Goal: Task Accomplishment & Management: Use online tool/utility

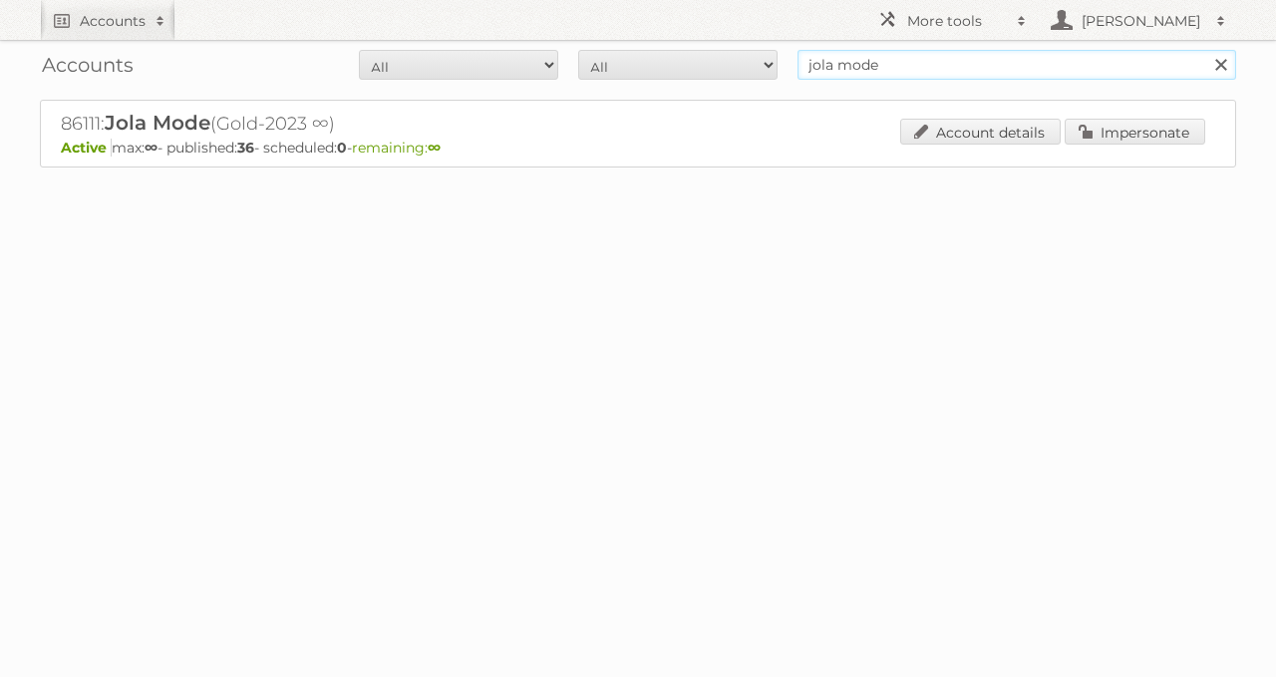
drag, startPoint x: 959, startPoint y: 68, endPoint x: 616, endPoint y: 66, distance: 343.0
click at [627, 66] on form "All Active Expired Pending All Paid Trials Self service jola mode Search" at bounding box center [638, 65] width 1197 height 30
type input "intratuin"
click at [1206, 50] on input "Search" at bounding box center [1221, 65] width 30 height 30
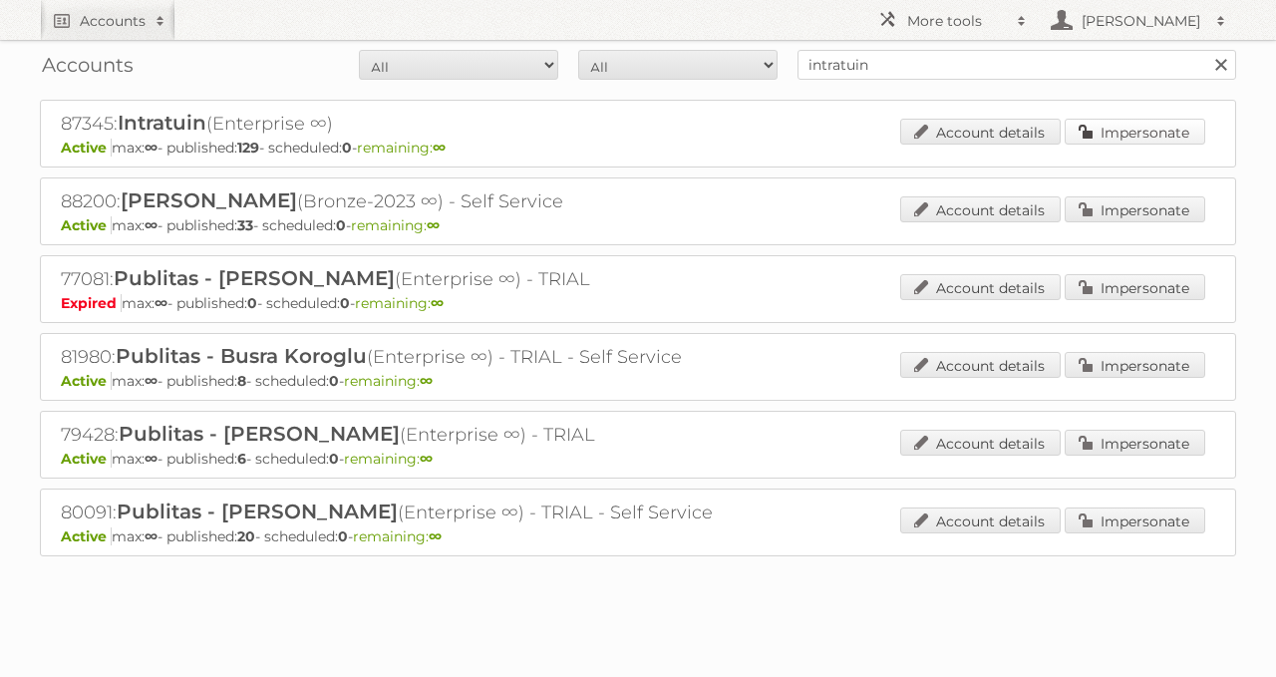
click at [1147, 126] on link "Impersonate" at bounding box center [1135, 132] width 141 height 26
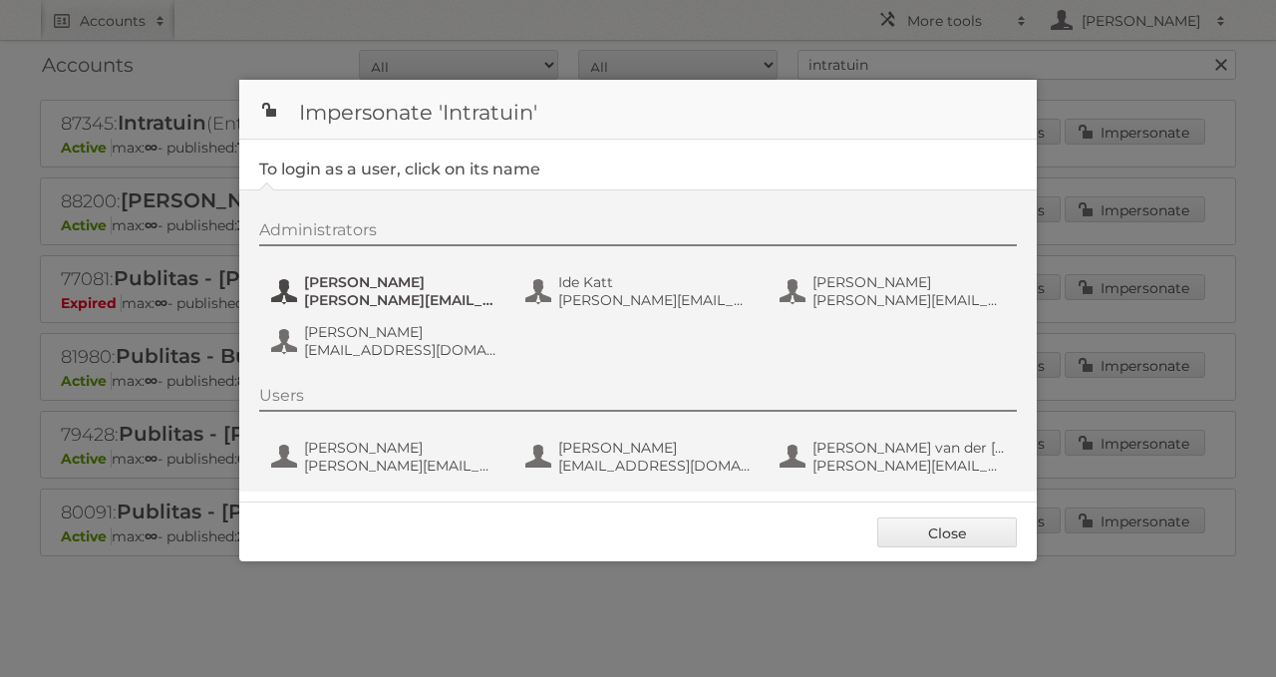
click at [423, 283] on span "Annika Clemens" at bounding box center [400, 282] width 193 height 18
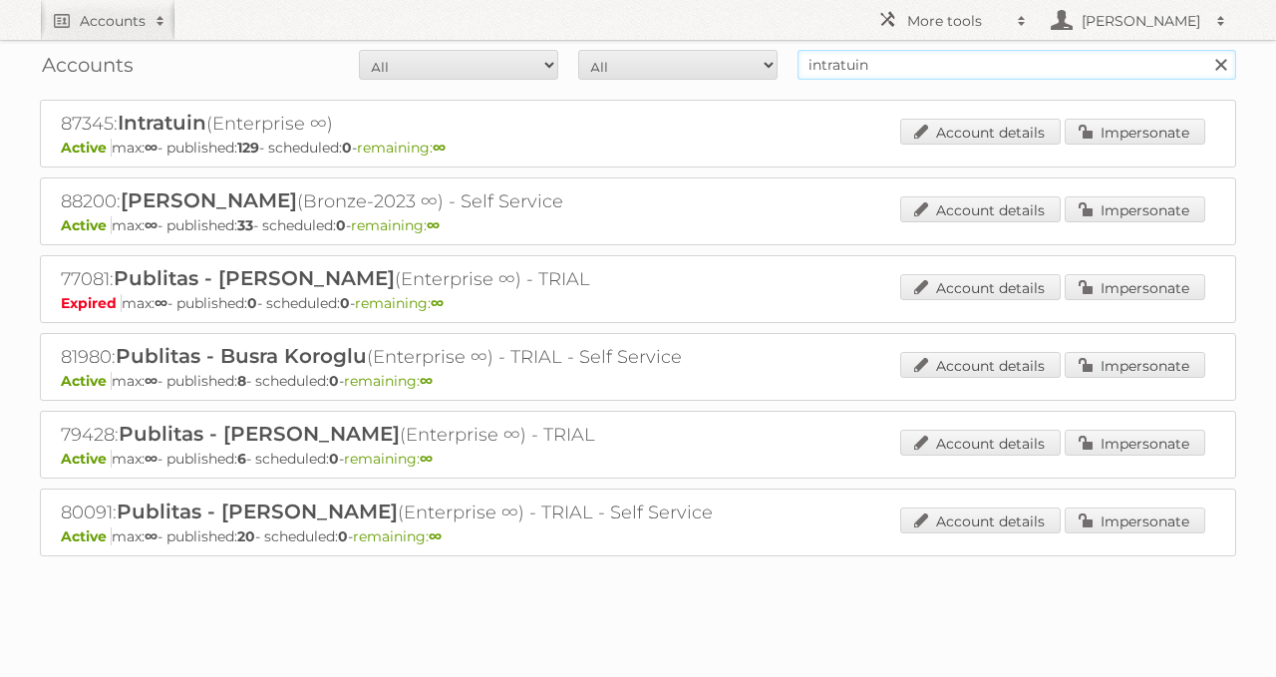
drag, startPoint x: 824, startPoint y: 72, endPoint x: 597, endPoint y: 74, distance: 226.4
click at [633, 76] on form "All Active Expired Pending All Paid Trials Self service intratuin Search" at bounding box center [638, 65] width 1197 height 30
type input "wibra"
click at [1206, 50] on input "Search" at bounding box center [1221, 65] width 30 height 30
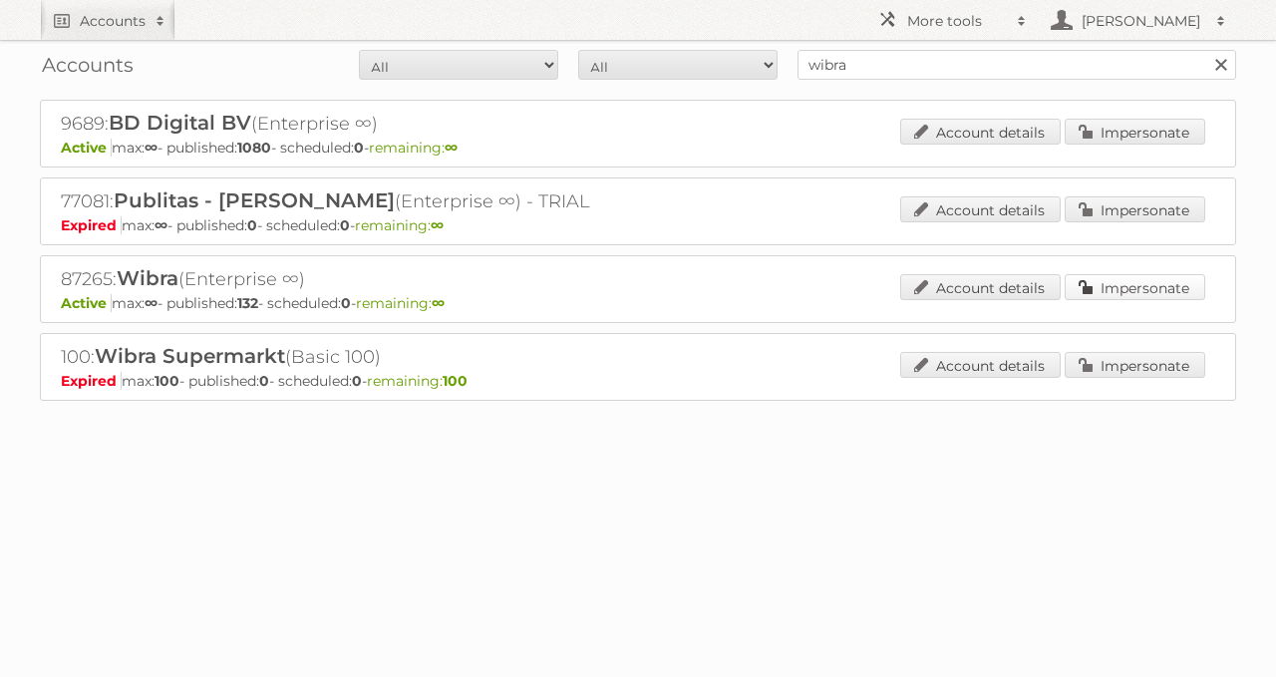
click at [1080, 290] on link "Impersonate" at bounding box center [1135, 287] width 141 height 26
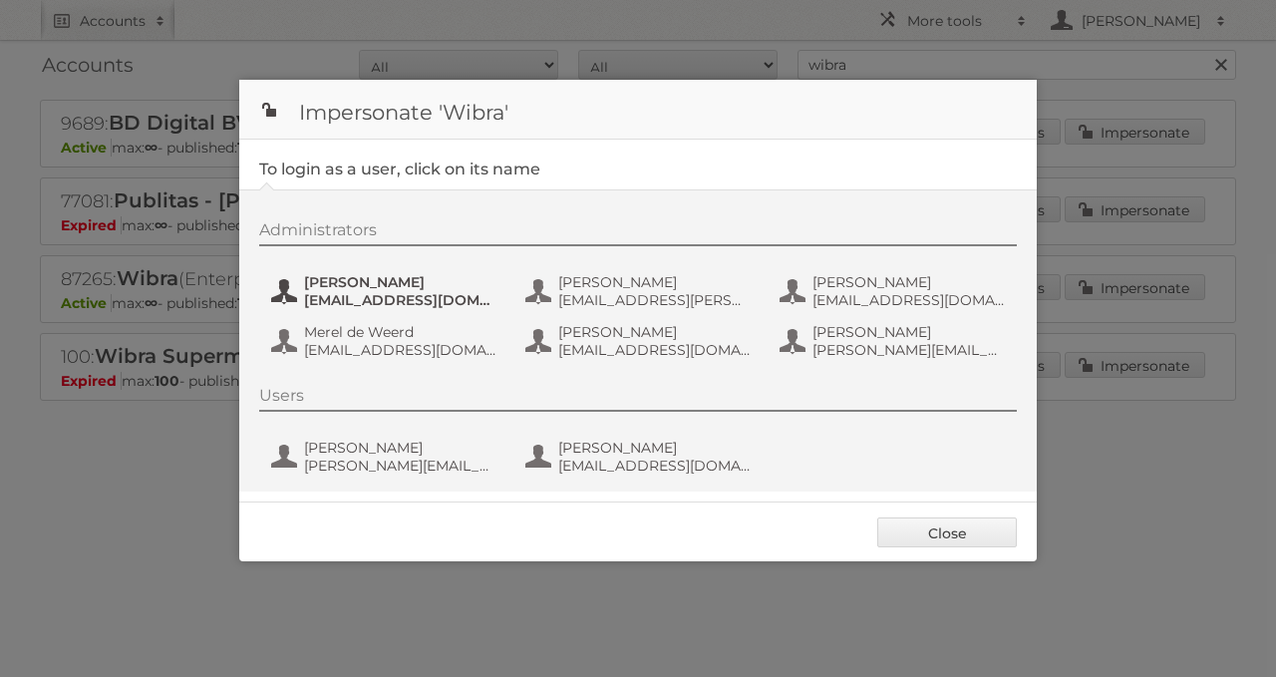
click at [315, 303] on span "g.aaldering@wibra.nl" at bounding box center [400, 300] width 193 height 18
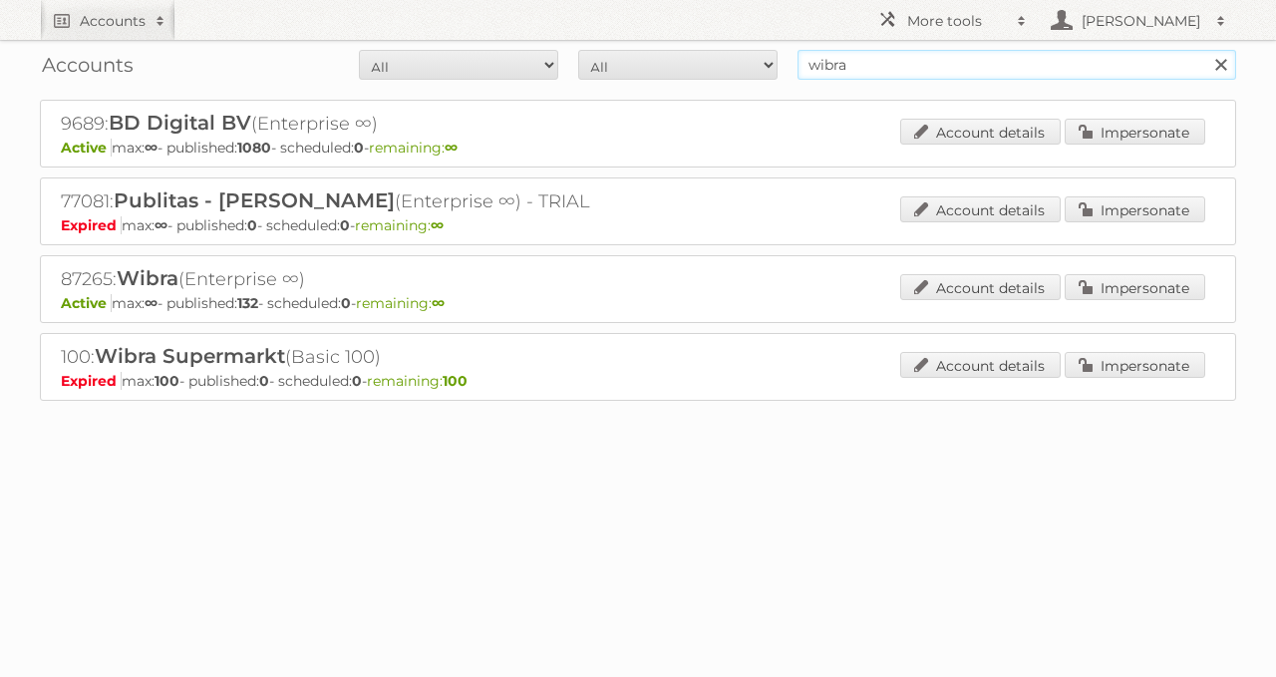
drag, startPoint x: 972, startPoint y: 44, endPoint x: 633, endPoint y: 11, distance: 340.6
click at [653, 22] on body "Accounts Search Advanced Search Create new account More tools Employees Hieke K…" at bounding box center [638, 338] width 1276 height 677
type input "ekoplaza"
click at [1206, 50] on input "Search" at bounding box center [1221, 65] width 30 height 30
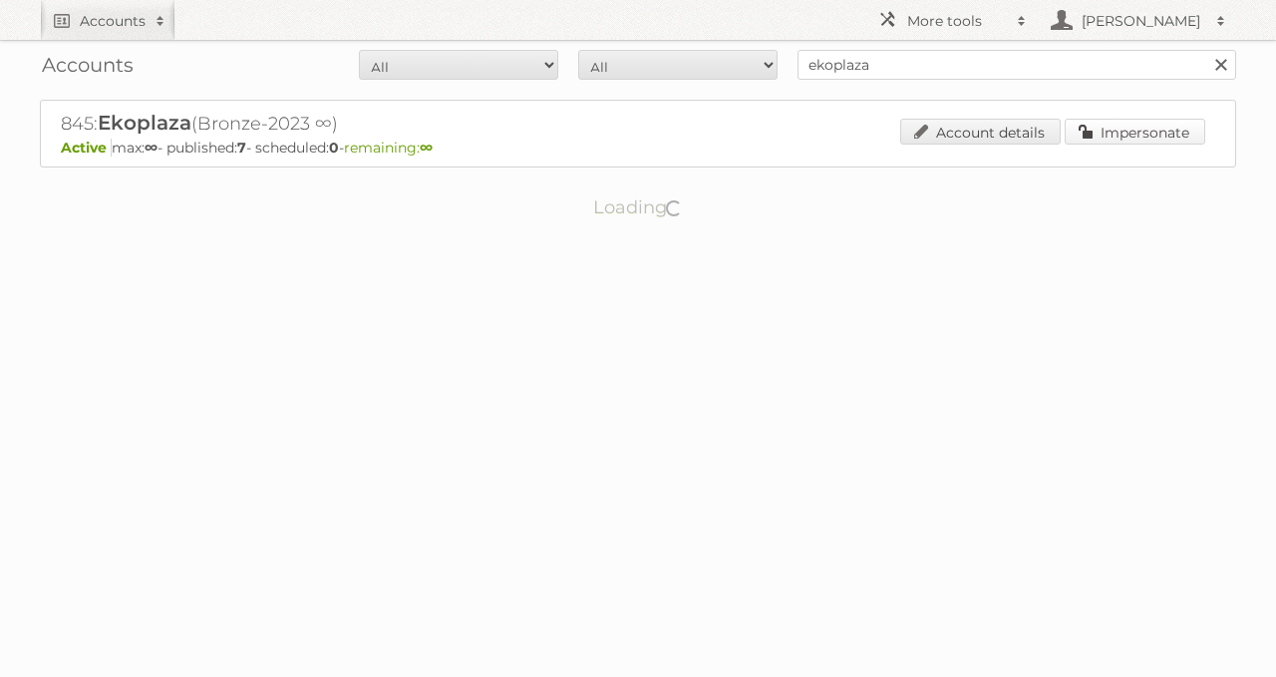
click at [1191, 126] on link "Impersonate" at bounding box center [1135, 132] width 141 height 26
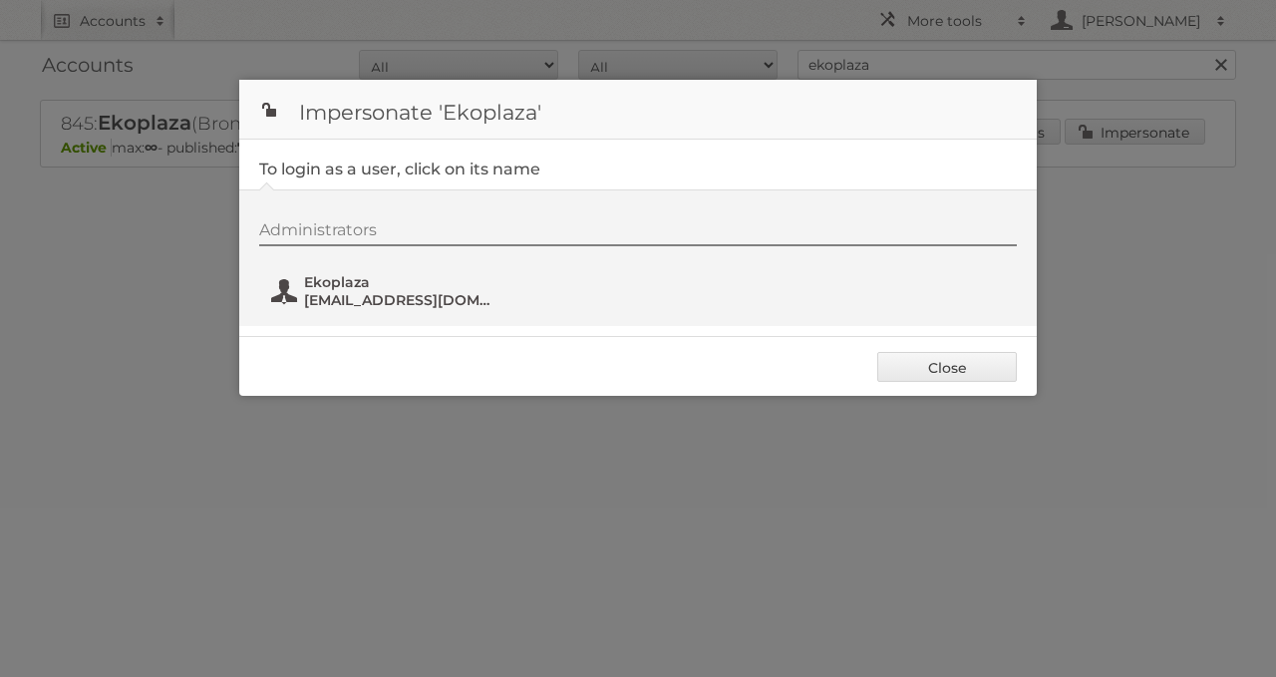
click at [385, 303] on span "marketing@udea.nl" at bounding box center [400, 300] width 193 height 18
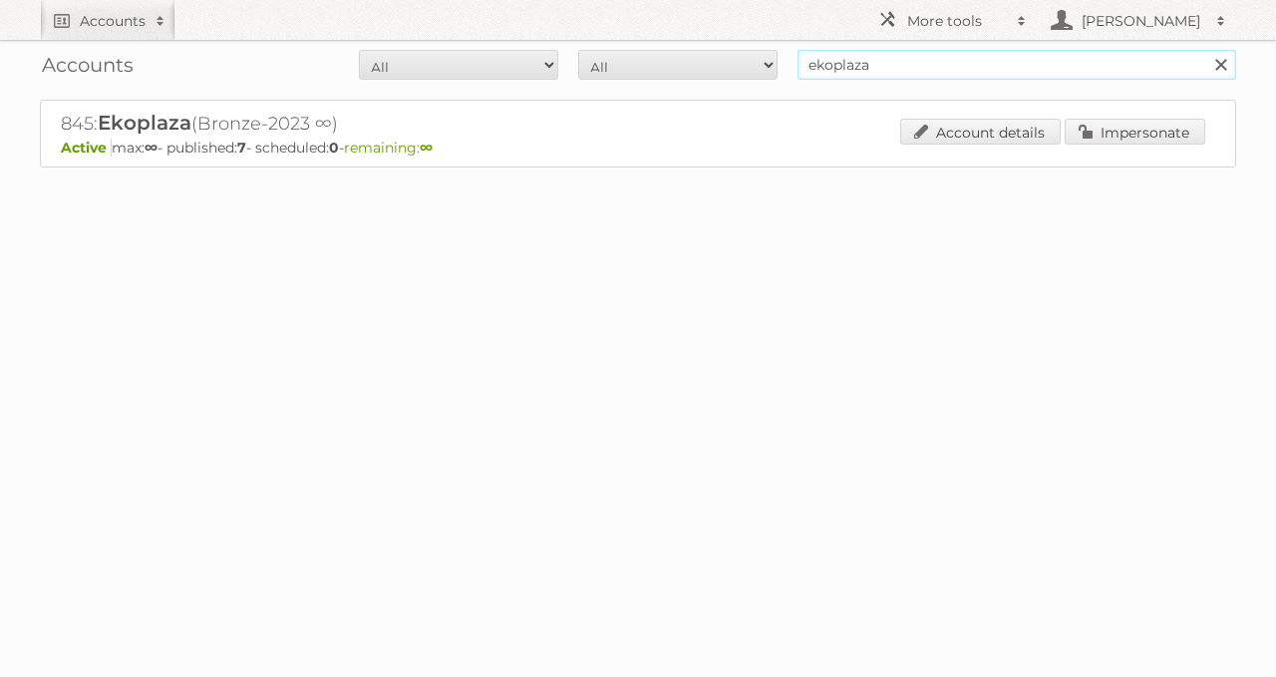
drag, startPoint x: 785, startPoint y: 74, endPoint x: 704, endPoint y: 79, distance: 80.9
click at [704, 79] on form "All Active Expired Pending All Paid Trials Self service ekoplaza Search" at bounding box center [638, 65] width 1197 height 30
type input "euro shop"
click at [1206, 50] on input "Search" at bounding box center [1221, 65] width 30 height 30
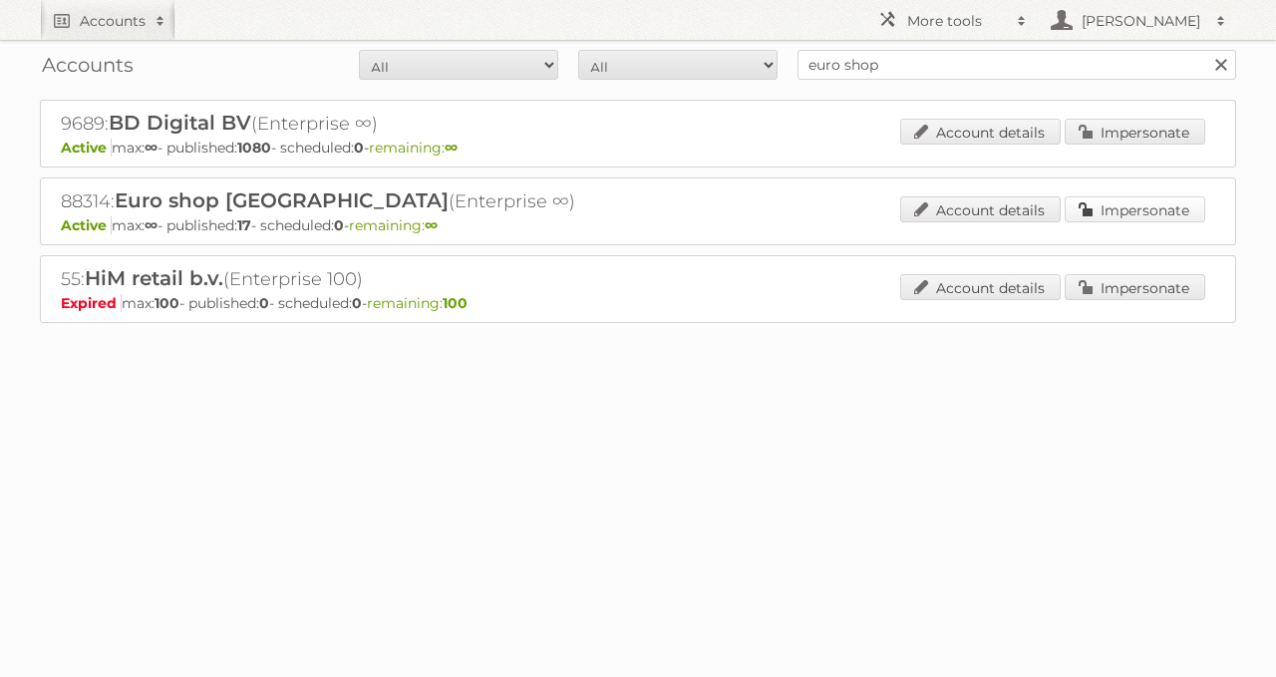
click at [1147, 218] on link "Impersonate" at bounding box center [1135, 209] width 141 height 26
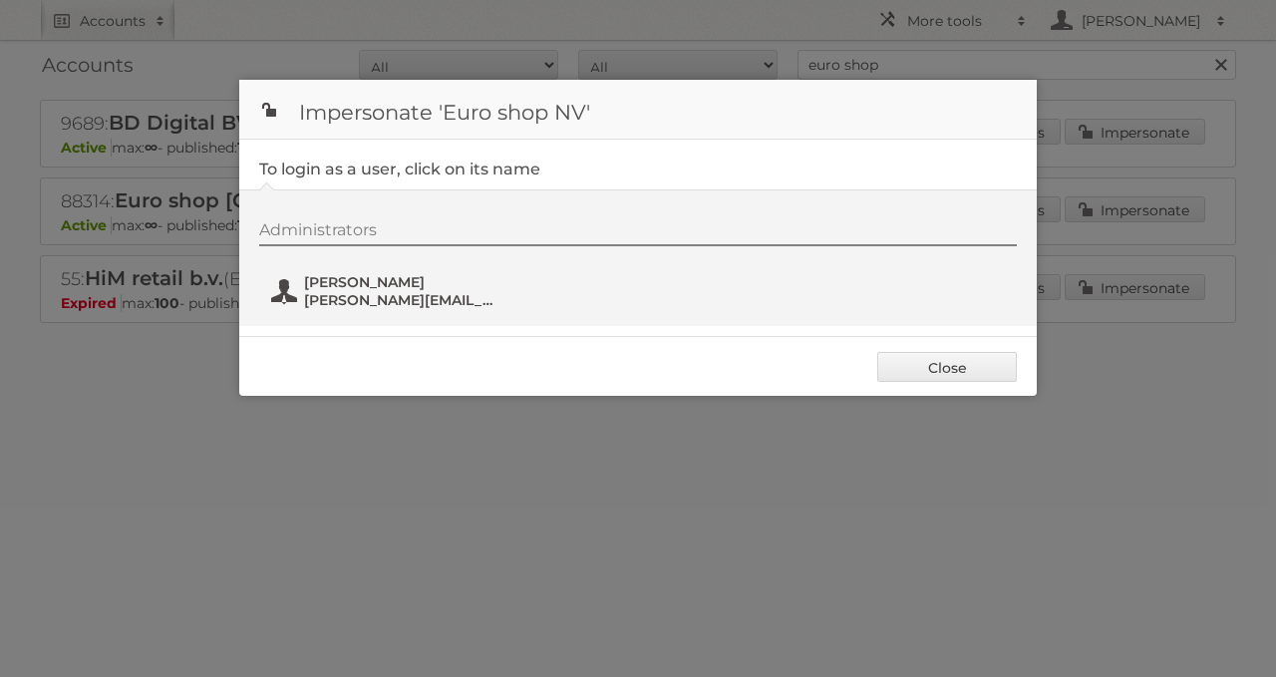
click at [471, 288] on span "Lloyd Vanacker" at bounding box center [400, 282] width 193 height 18
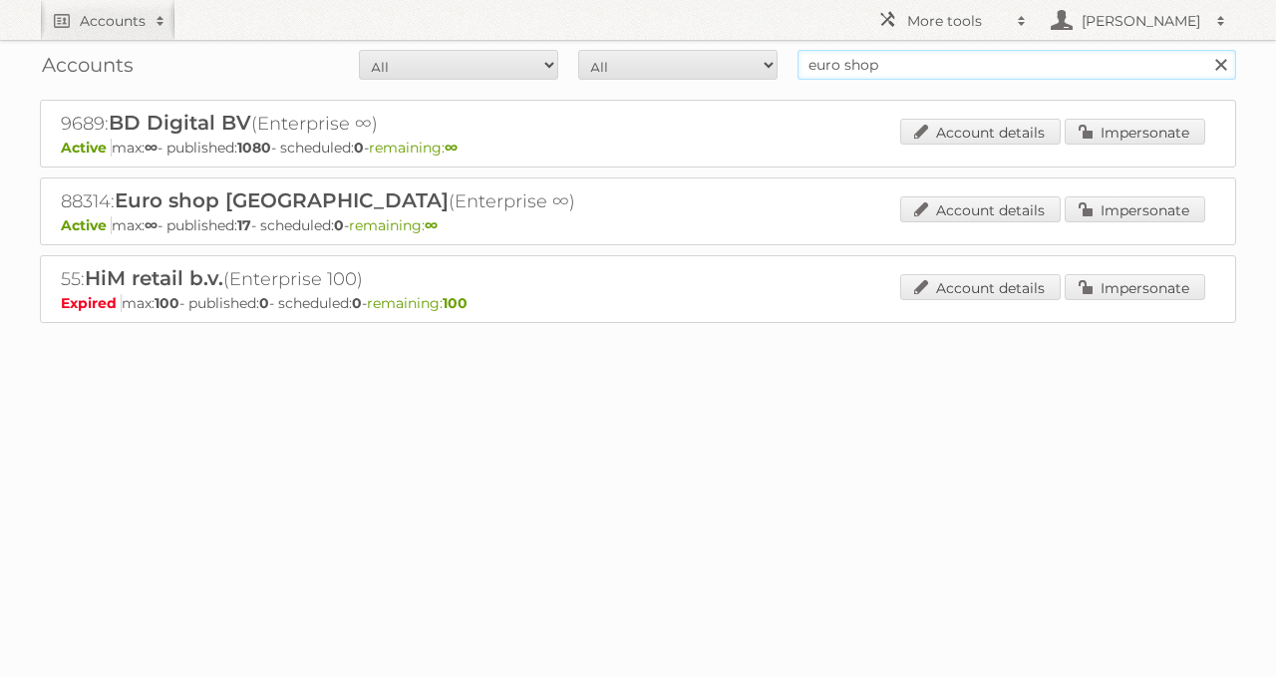
drag, startPoint x: 911, startPoint y: 64, endPoint x: 577, endPoint y: 33, distance: 335.5
click at [617, 66] on form "All Active Expired Pending All Paid Trials Self service euro shop Search" at bounding box center [638, 65] width 1197 height 30
type input "ygo"
click at [1206, 50] on input "Search" at bounding box center [1221, 65] width 30 height 30
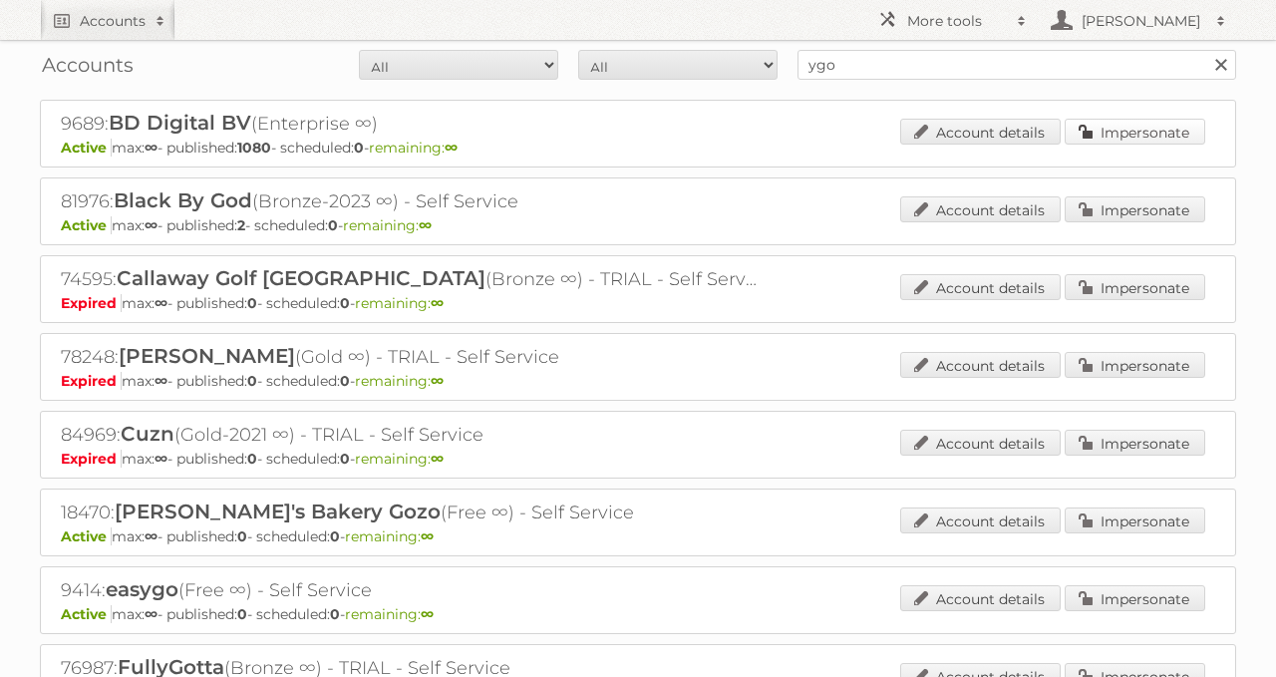
click at [1096, 130] on link "Impersonate" at bounding box center [1135, 132] width 141 height 26
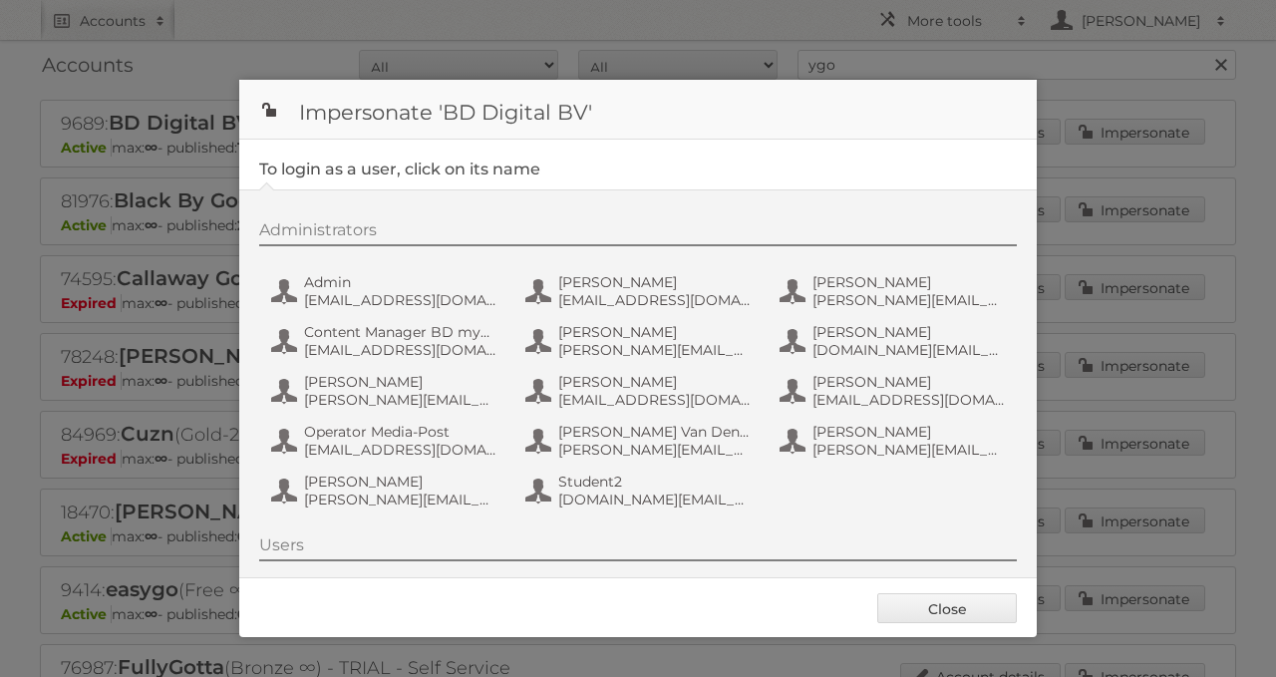
click at [353, 314] on div "Administrators Admin admin@agilys.com Alexandra P alexandrap@mediapost-hitmail.…" at bounding box center [648, 367] width 778 height 295
click at [341, 306] on span "admin@agilys.com" at bounding box center [400, 300] width 193 height 18
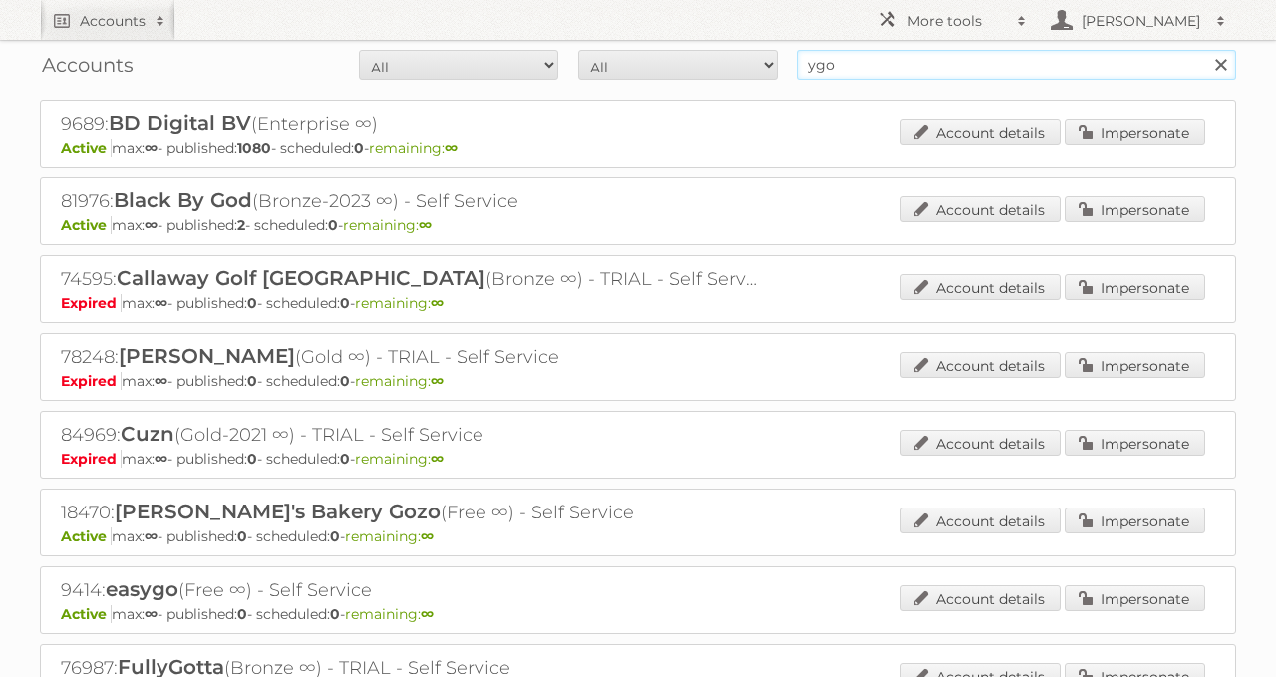
drag, startPoint x: 908, startPoint y: 66, endPoint x: 618, endPoint y: 89, distance: 291.1
click at [619, 89] on div "Accounts All Active Expired Pending All Paid Trials Self service ygo Search" at bounding box center [638, 65] width 1197 height 50
type input "dema"
click at [1206, 50] on input "Search" at bounding box center [1221, 65] width 30 height 30
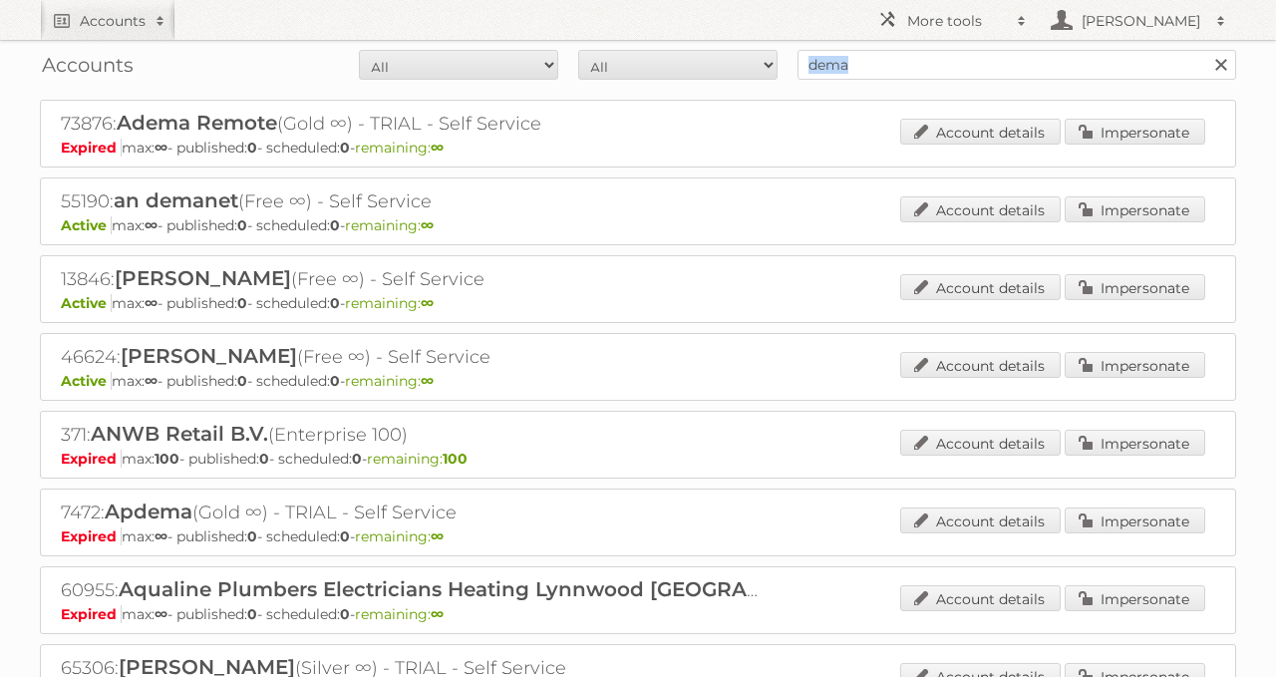
drag, startPoint x: 878, startPoint y: 78, endPoint x: 713, endPoint y: 68, distance: 164.8
click at [713, 68] on div "Accounts All Active Expired Pending All Paid Trials Self service dema Search" at bounding box center [638, 65] width 1197 height 50
click at [946, 67] on input "dema" at bounding box center [1017, 65] width 439 height 30
type input "v"
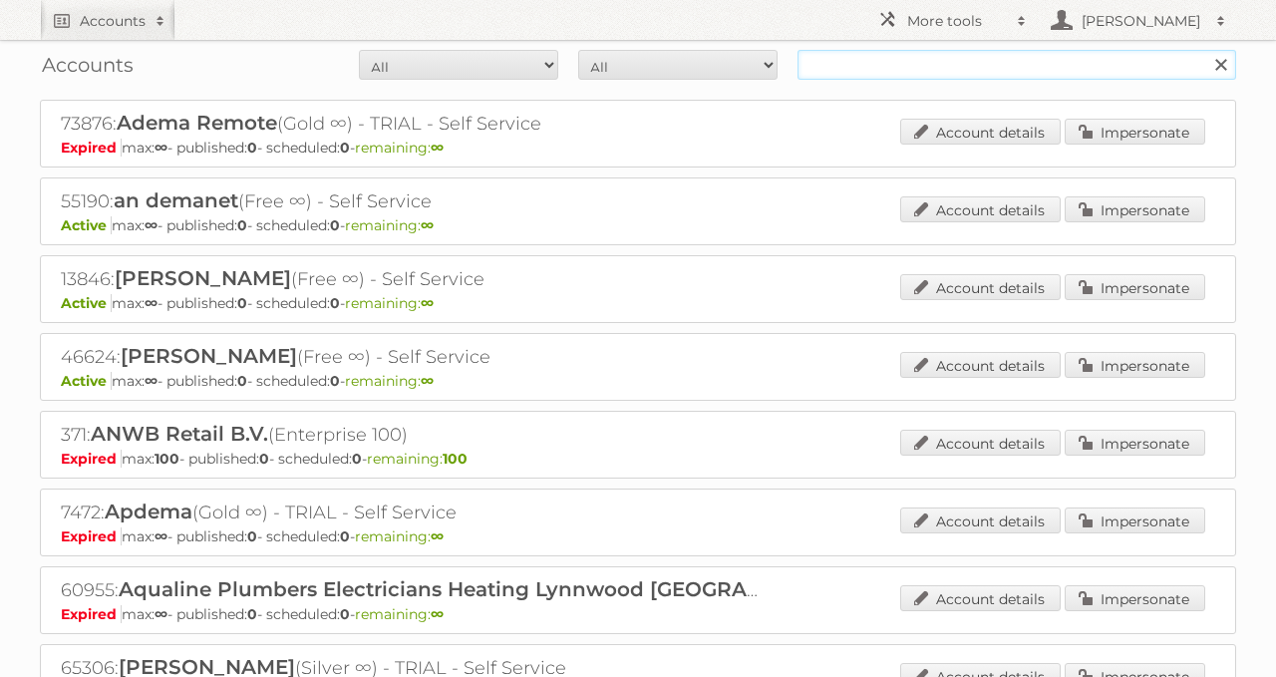
paste input "36617"
type input "36617"
click at [1206, 50] on input "Search" at bounding box center [1221, 65] width 30 height 30
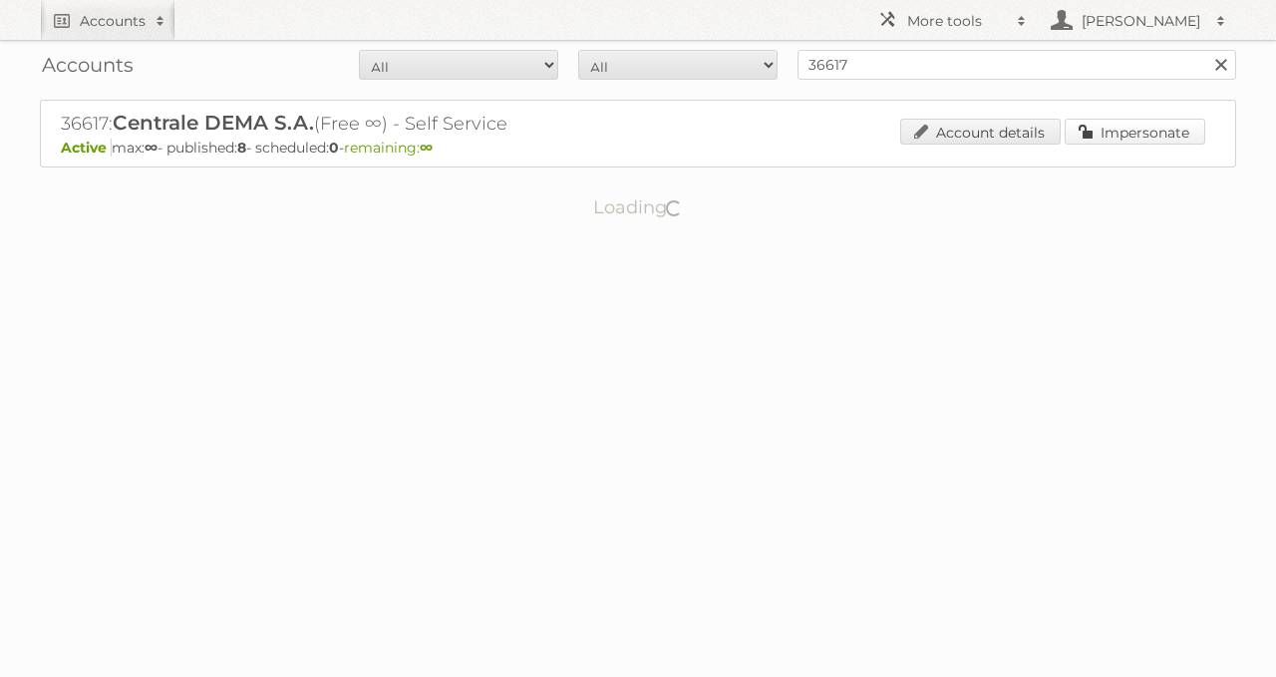
click at [1106, 129] on link "Impersonate" at bounding box center [1135, 132] width 141 height 26
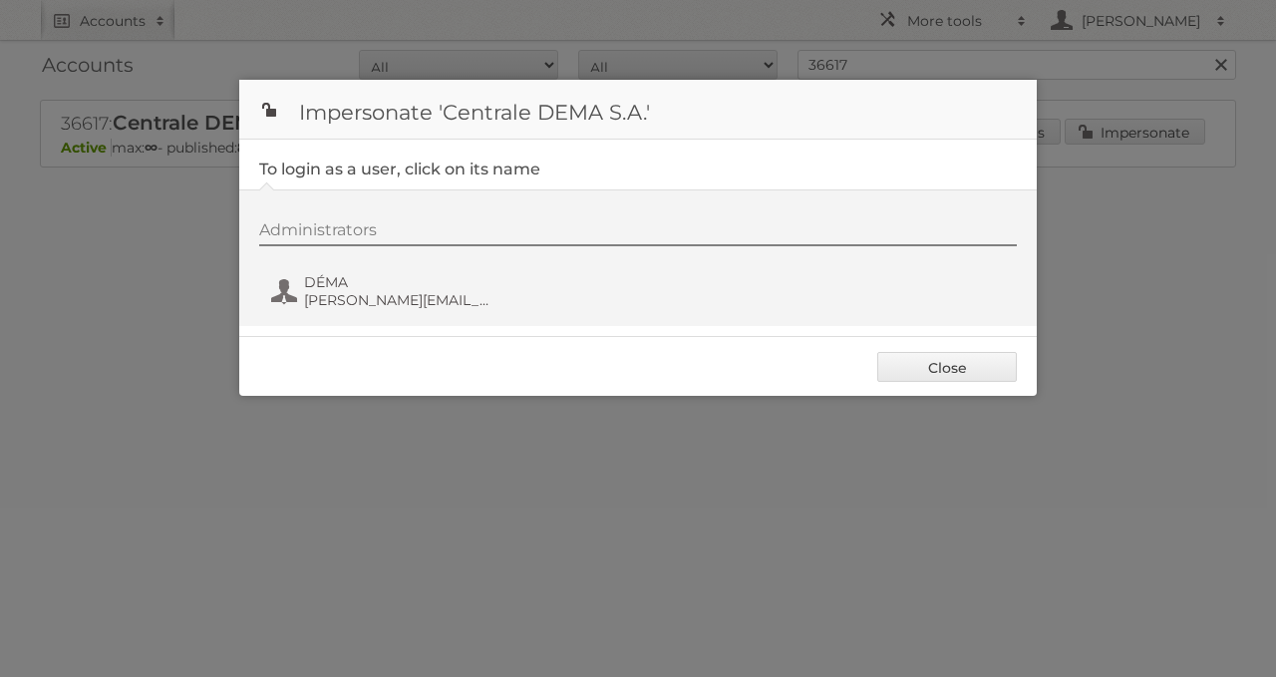
click at [398, 316] on div "Administrators DÉMA [EMAIL_ADDRESS][DOMAIN_NAME]" at bounding box center [638, 257] width 798 height 137
click at [385, 309] on button "DÉMA [EMAIL_ADDRESS][DOMAIN_NAME]" at bounding box center [386, 291] width 234 height 40
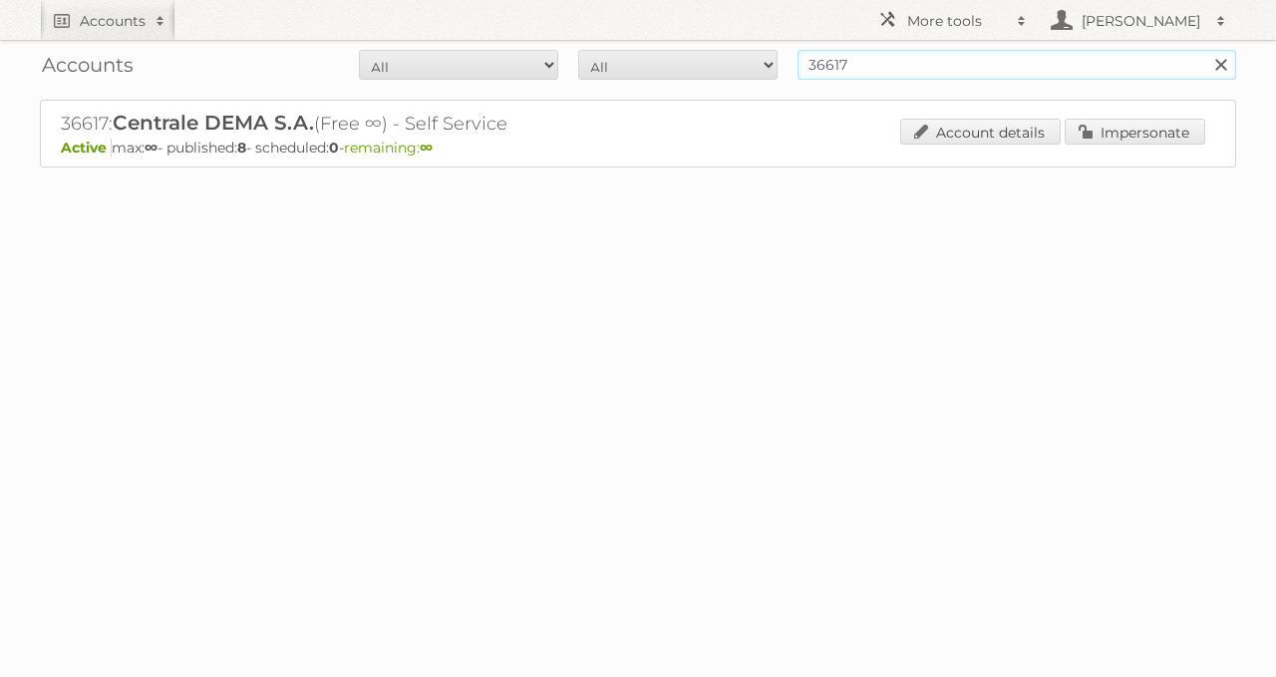
click at [877, 59] on input "36617" at bounding box center [1017, 65] width 439 height 30
drag, startPoint x: 877, startPoint y: 59, endPoint x: 874, endPoint y: 15, distance: 44.0
click at [874, 60] on input "36617" at bounding box center [1017, 65] width 439 height 30
type input "electro depot"
click at [1206, 50] on input "Search" at bounding box center [1221, 65] width 30 height 30
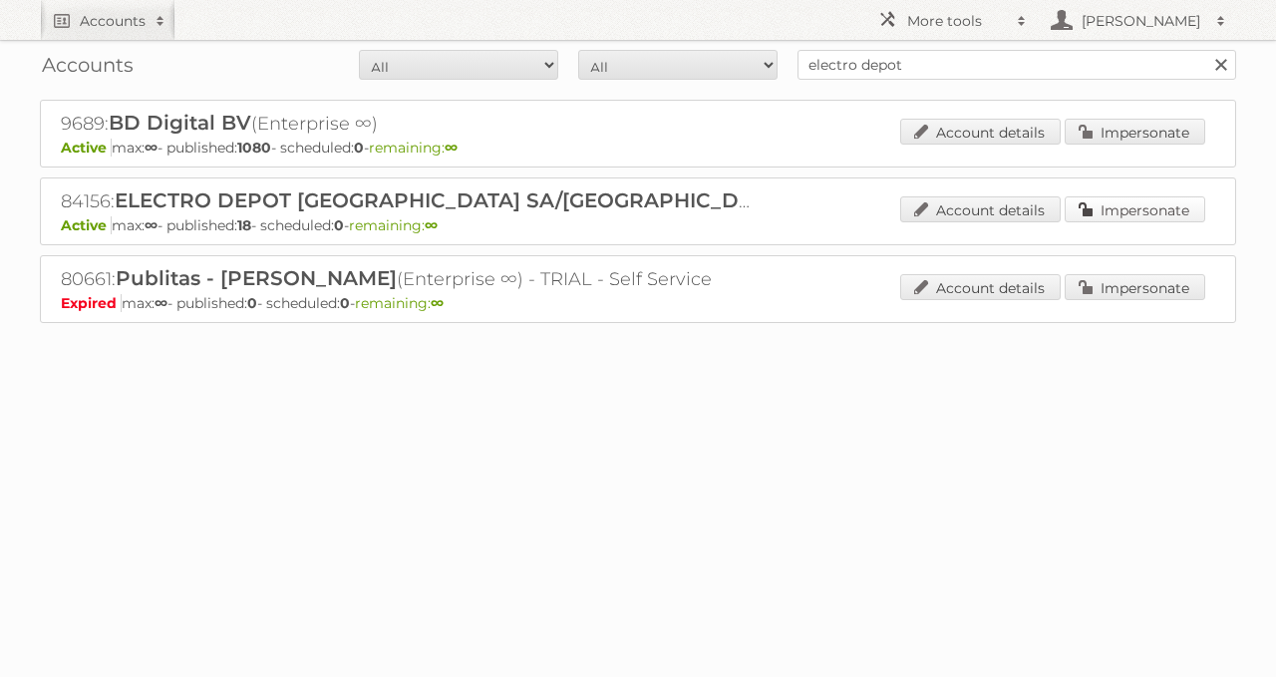
click at [1158, 206] on link "Impersonate" at bounding box center [1135, 209] width 141 height 26
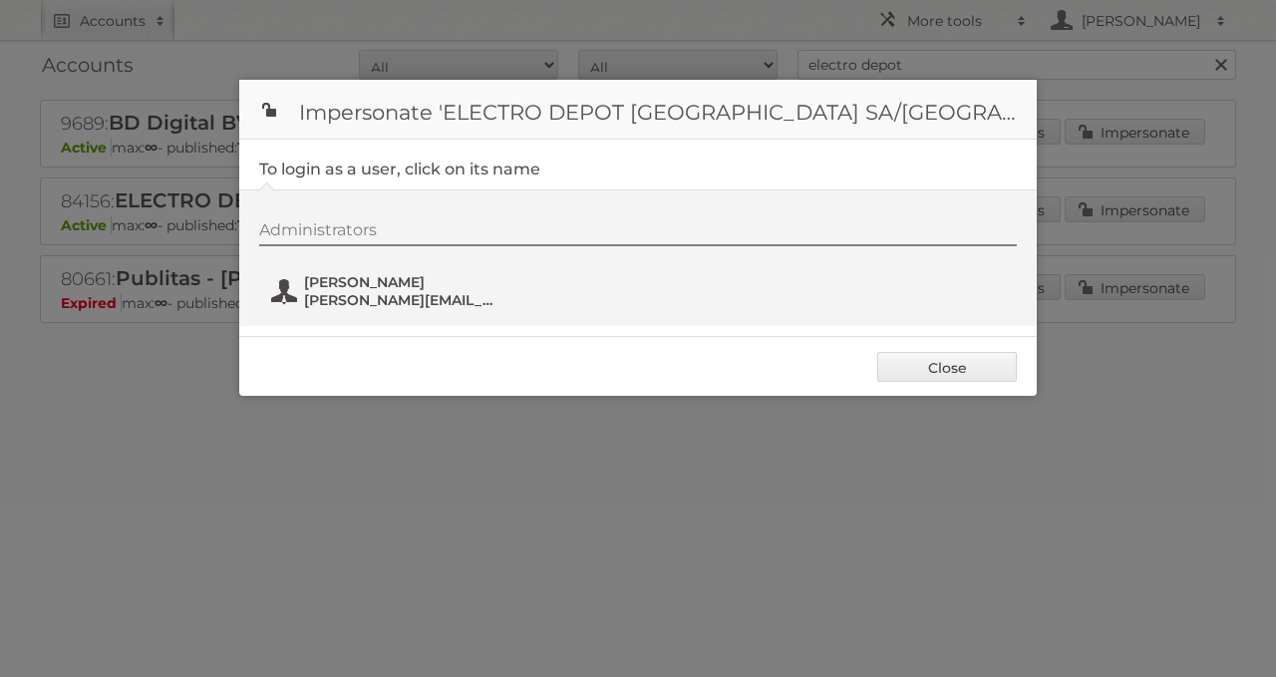
click at [280, 302] on button "[PERSON_NAME] [PERSON_NAME][EMAIL_ADDRESS][DOMAIN_NAME]" at bounding box center [386, 291] width 234 height 40
